Goal: Transaction & Acquisition: Purchase product/service

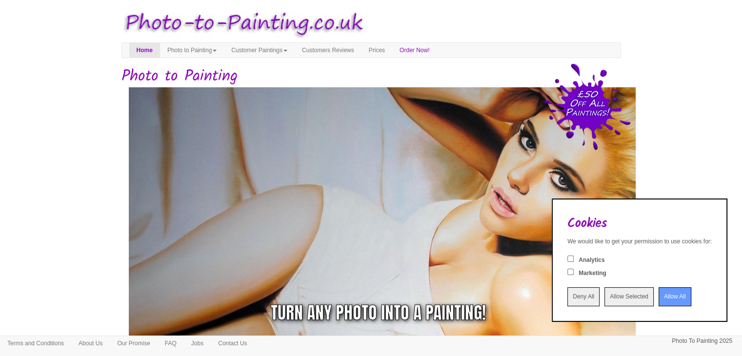
click at [666, 297] on input "Allow All" at bounding box center [675, 297] width 33 height 19
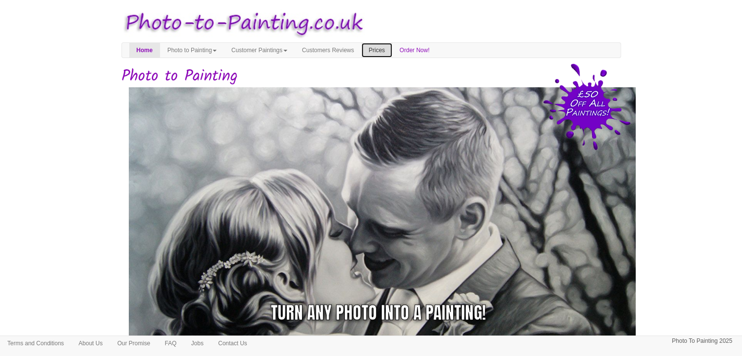
click at [392, 48] on link "Prices" at bounding box center [377, 50] width 31 height 15
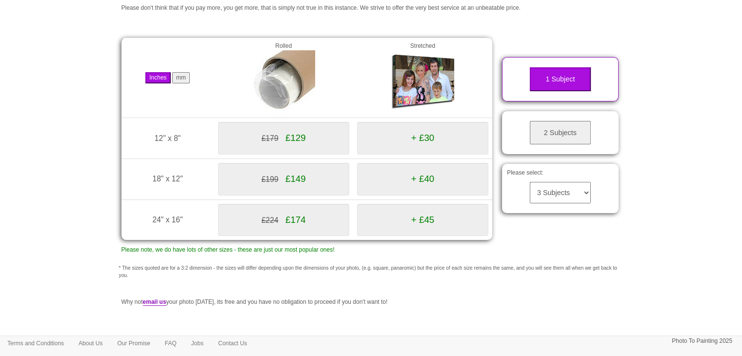
scroll to position [124, 0]
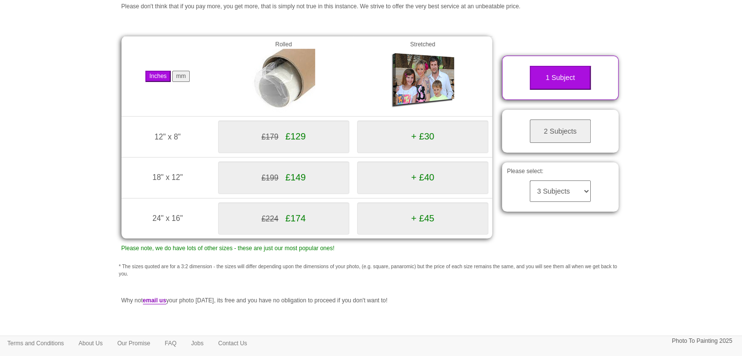
click at [586, 193] on select "3 Subjects 4 Subjects 5 Subjects 6 Subjects 7 Subjects 8 Subjects 9 Subjects 10…" at bounding box center [560, 191] width 61 height 21
click at [565, 131] on button "2 Subjects" at bounding box center [560, 132] width 61 height 24
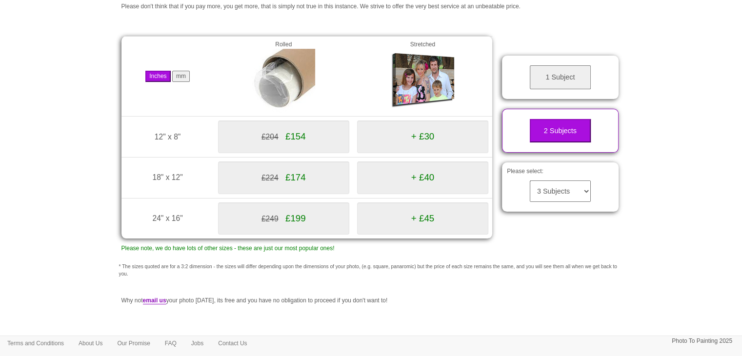
click at [557, 79] on button "1 Subject" at bounding box center [560, 77] width 61 height 24
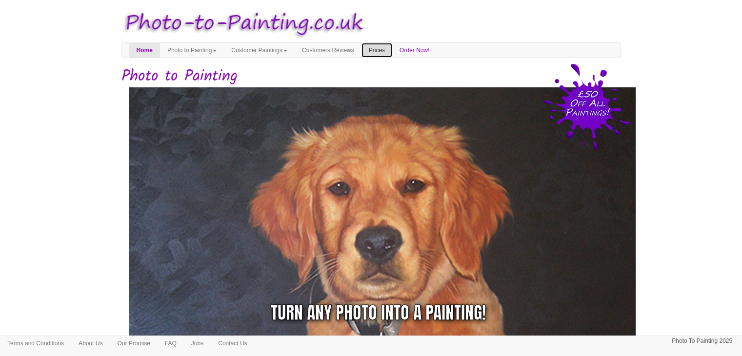
click at [392, 51] on link "Prices" at bounding box center [377, 50] width 31 height 15
